Goal: Check status: Check status

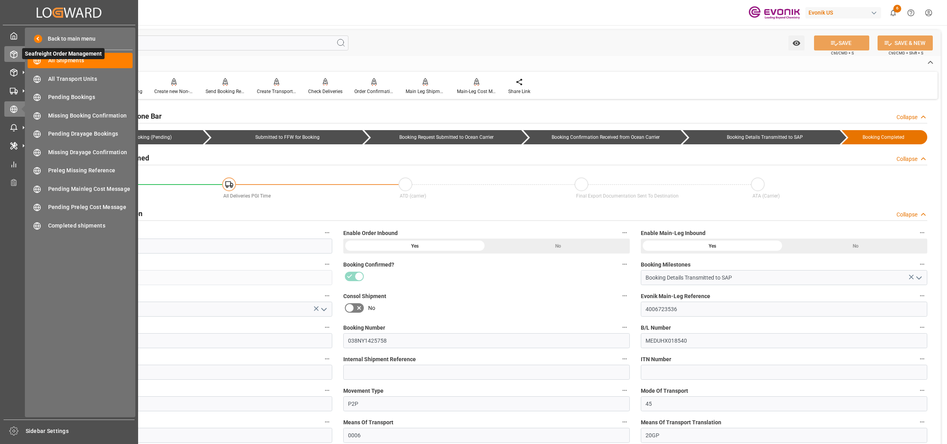
click at [12, 55] on icon at bounding box center [14, 54] width 8 height 8
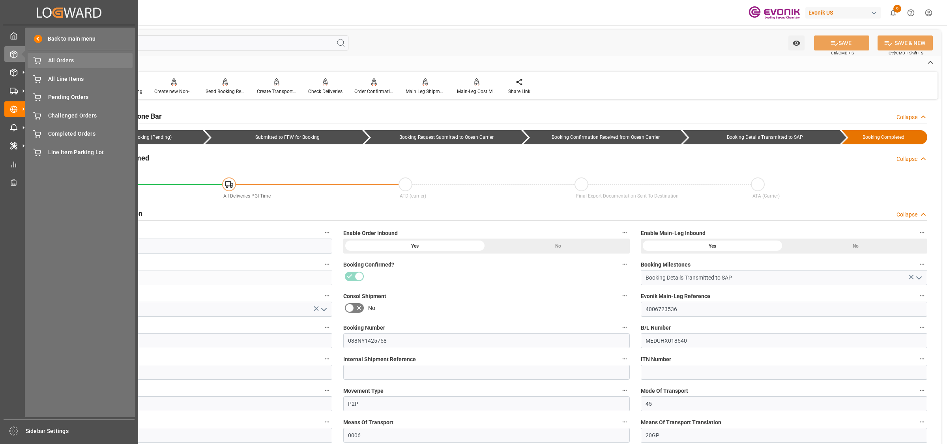
click at [50, 66] on div "All Orders All Orders" at bounding box center [80, 60] width 105 height 15
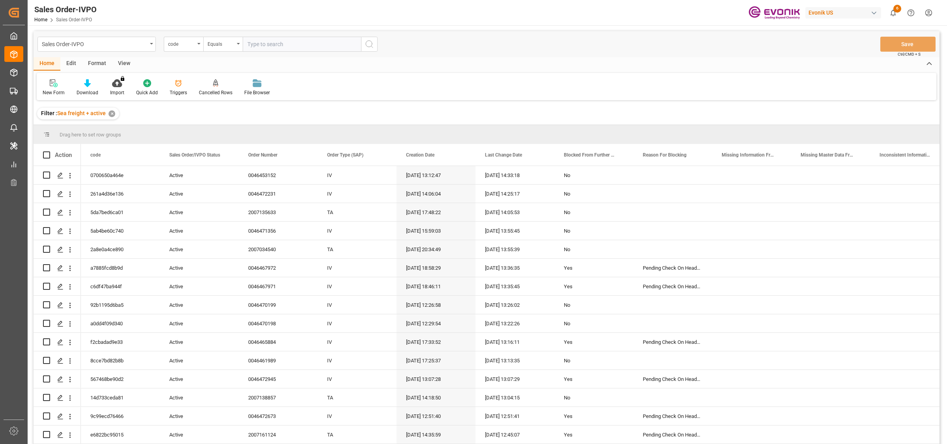
click at [197, 48] on div "code" at bounding box center [183, 44] width 39 height 15
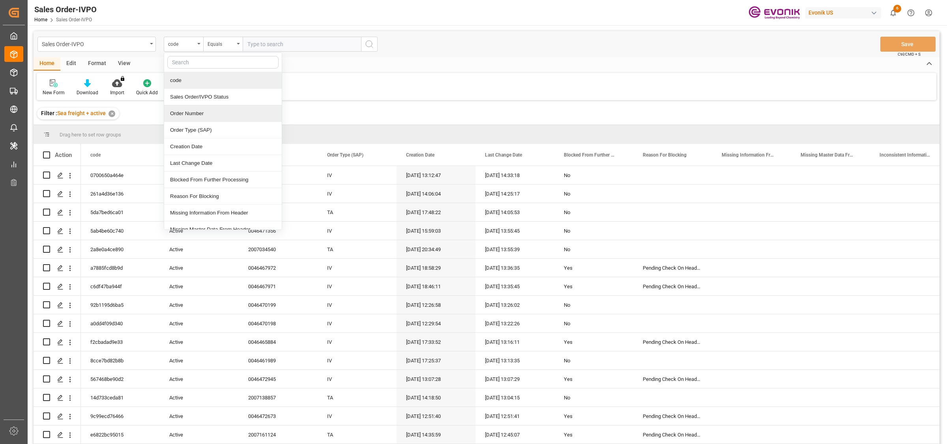
click at [185, 116] on div "Order Number" at bounding box center [223, 113] width 118 height 17
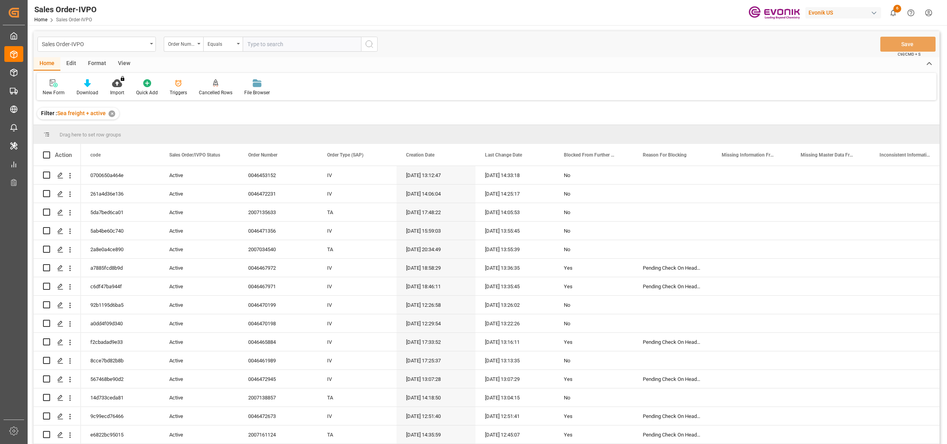
click at [273, 42] on input "text" at bounding box center [302, 44] width 118 height 15
paste input "2007118330"
type input "2007118330"
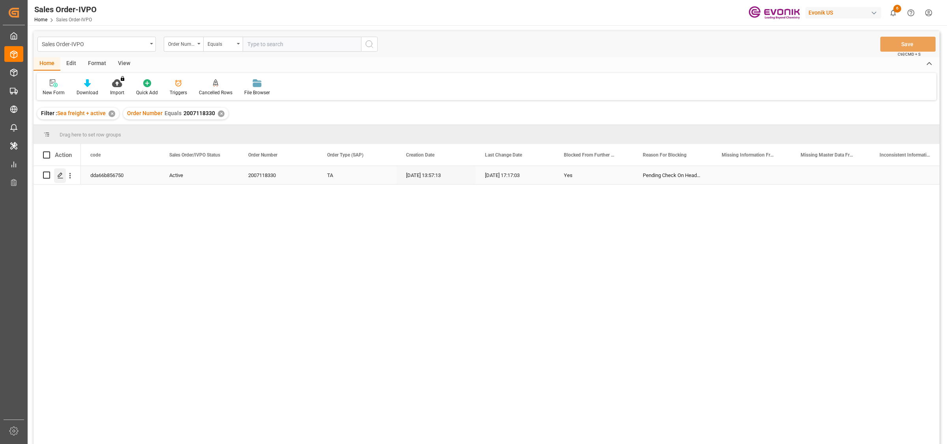
click at [56, 174] on div "Press SPACE to select this row." at bounding box center [60, 175] width 12 height 15
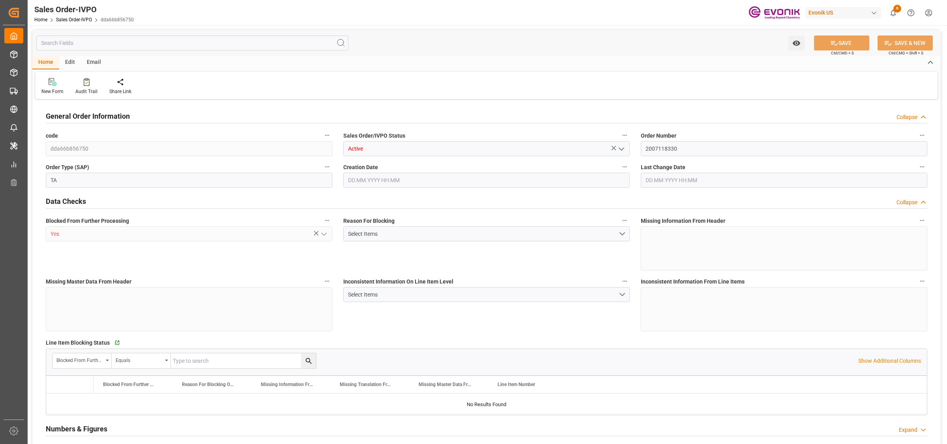
type input "COCTG"
type input "0"
type input "1"
type input "2"
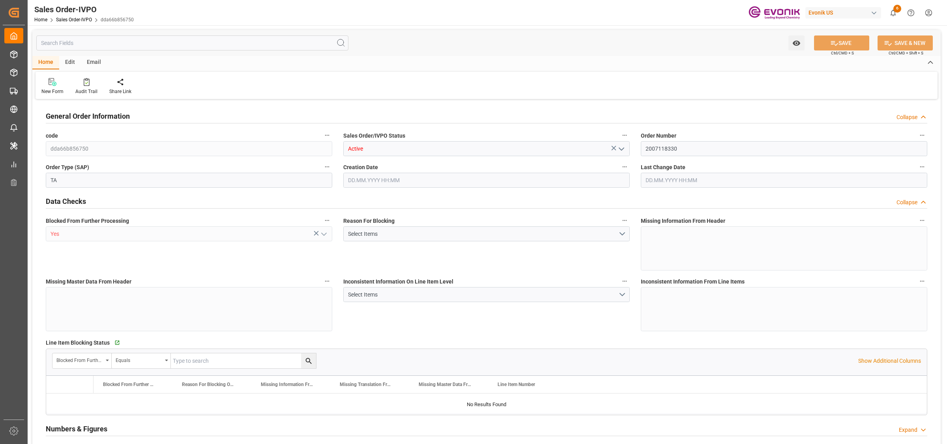
type input "18568"
type input "109.136"
type input "19000"
type input "60"
type input "[DATE] 13:57"
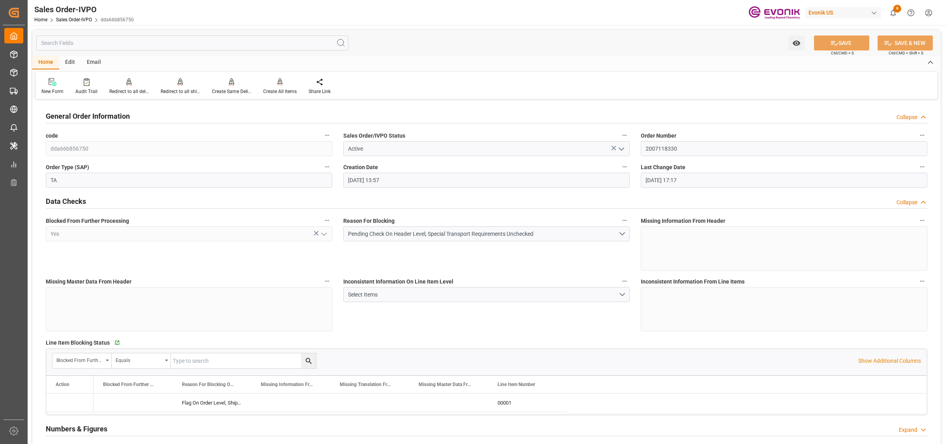
type input "[DATE] 17:17"
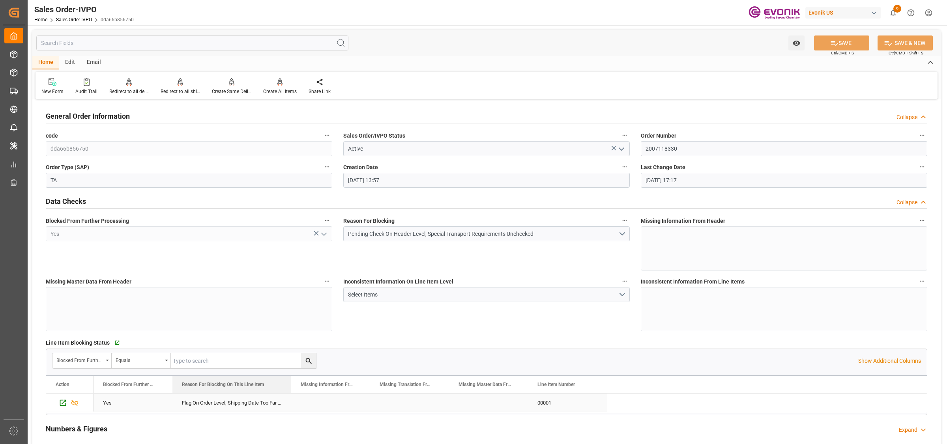
drag, startPoint x: 249, startPoint y: 387, endPoint x: 291, endPoint y: 399, distance: 43.7
click at [291, 399] on div "Action Blocked From Further Processing Reason For Blocking On This Line Item" at bounding box center [486, 394] width 880 height 37
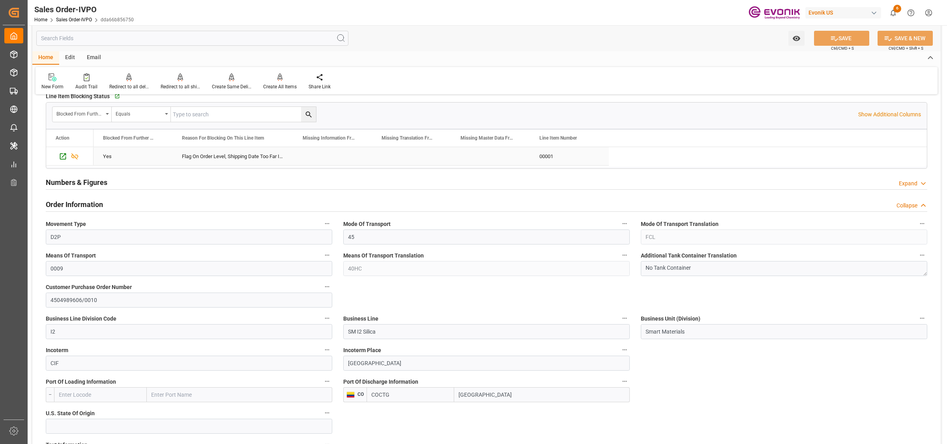
drag, startPoint x: 294, startPoint y: 143, endPoint x: 326, endPoint y: 153, distance: 33.3
click at [326, 153] on div "Action Blocked From Further Processing Reason For Blocking On This Line Item" at bounding box center [486, 147] width 880 height 37
drag, startPoint x: 292, startPoint y: 139, endPoint x: 354, endPoint y: 142, distance: 61.6
click at [355, 144] on div at bounding box center [356, 137] width 3 height 17
